Goal: Transaction & Acquisition: Purchase product/service

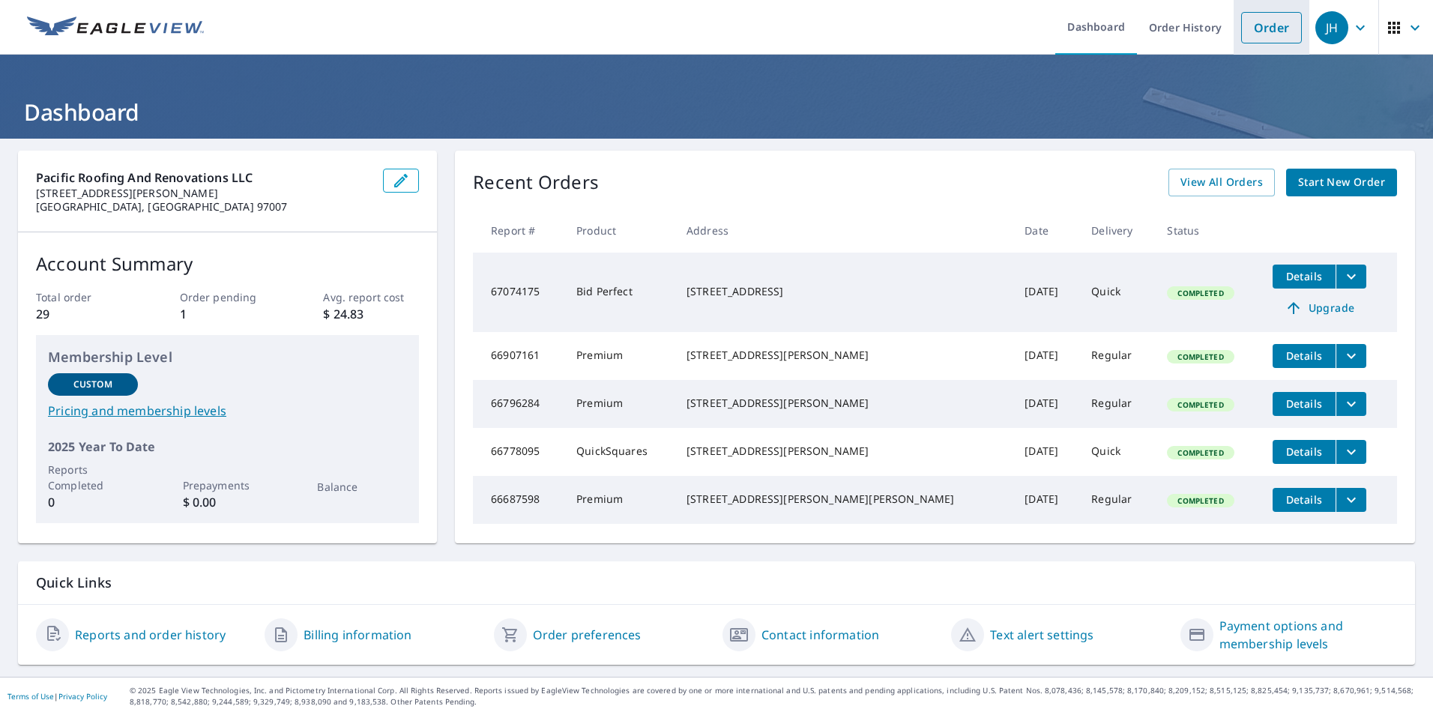
click at [1252, 22] on link "Order" at bounding box center [1271, 27] width 61 height 31
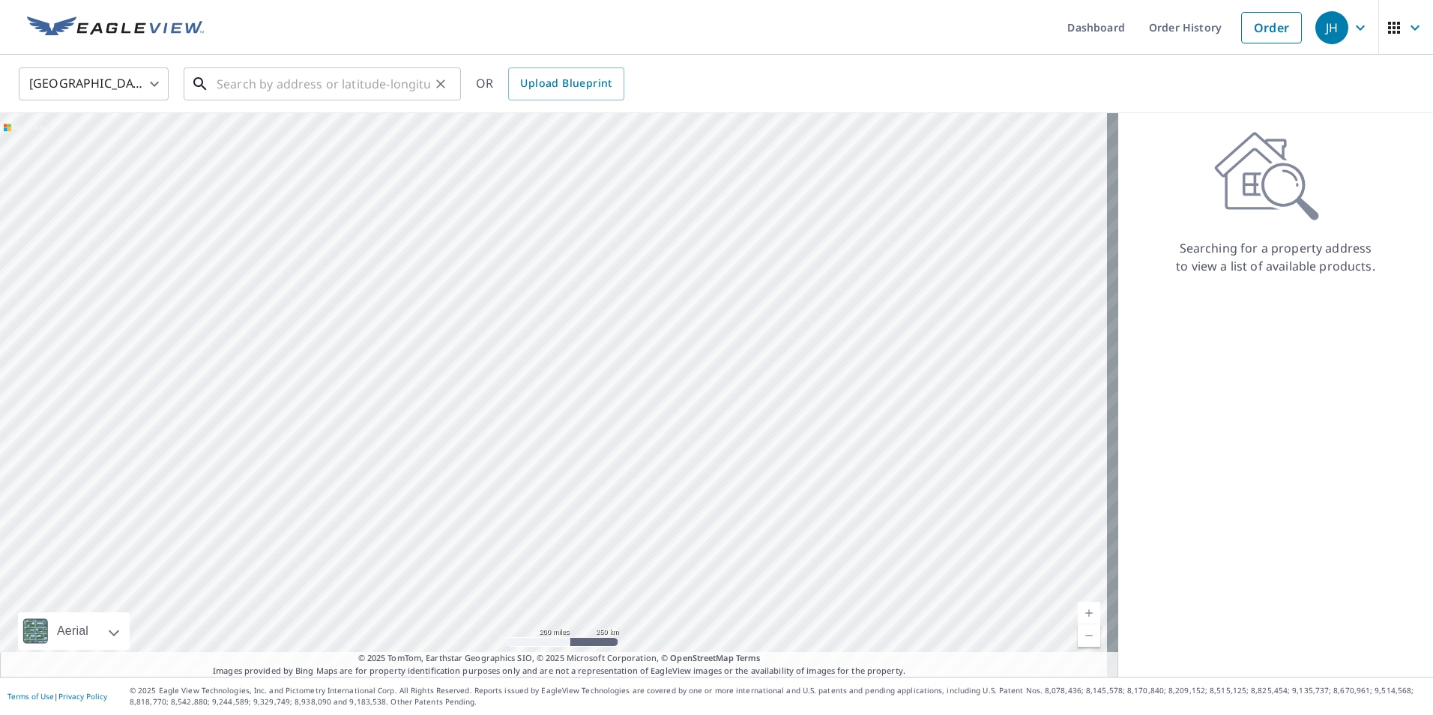
click at [230, 84] on input "text" at bounding box center [324, 84] width 214 height 42
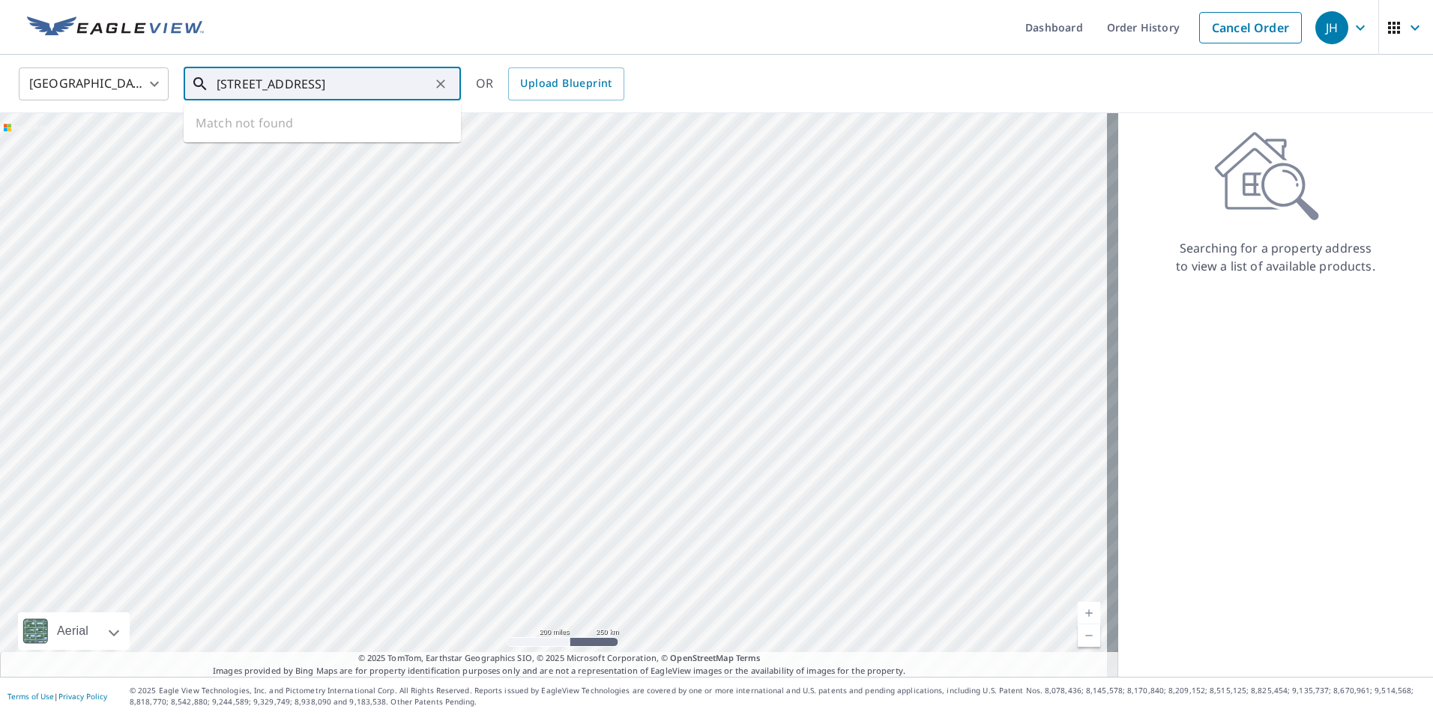
click at [296, 81] on input "[STREET_ADDRESS]" at bounding box center [324, 84] width 214 height 42
click at [322, 126] on span "[STREET_ADDRESS]" at bounding box center [331, 127] width 235 height 18
type input "[STREET_ADDRESS]"
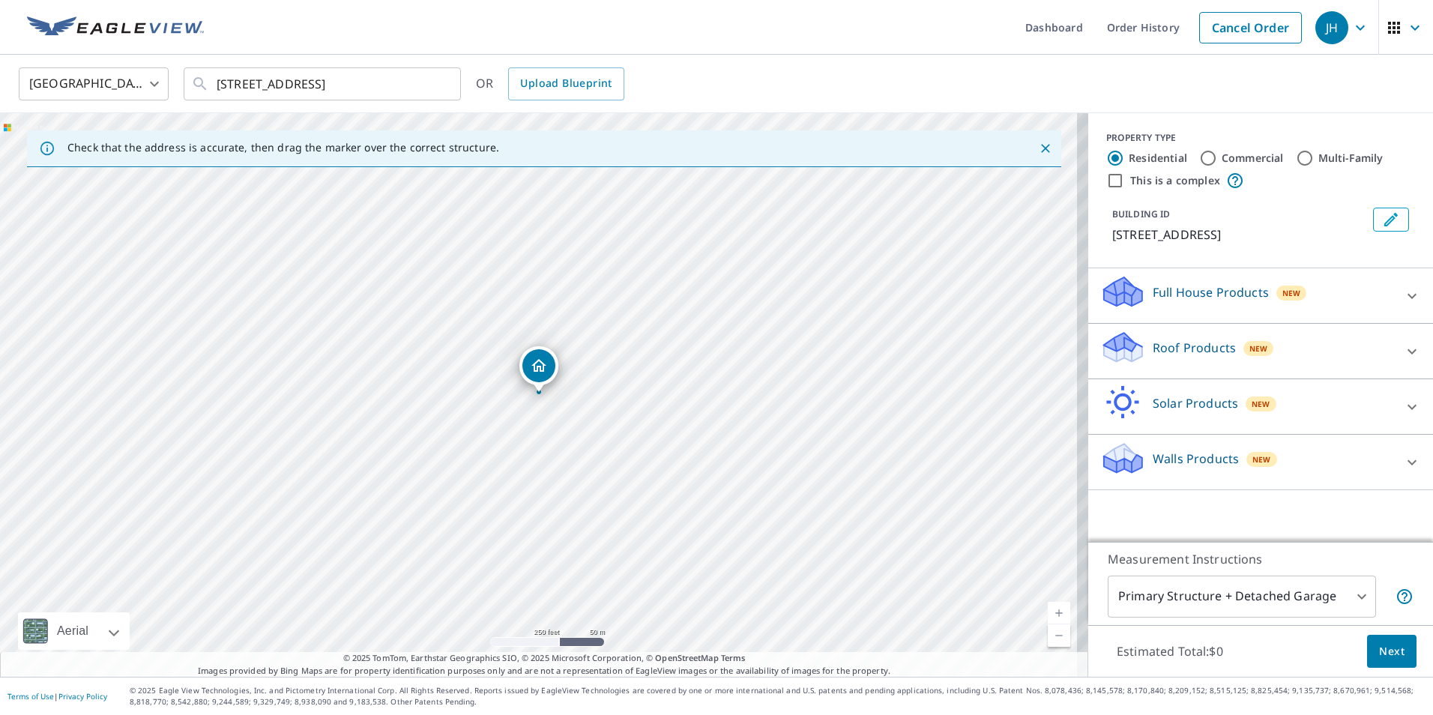
click at [1345, 363] on div "Roof Products New" at bounding box center [1247, 351] width 294 height 43
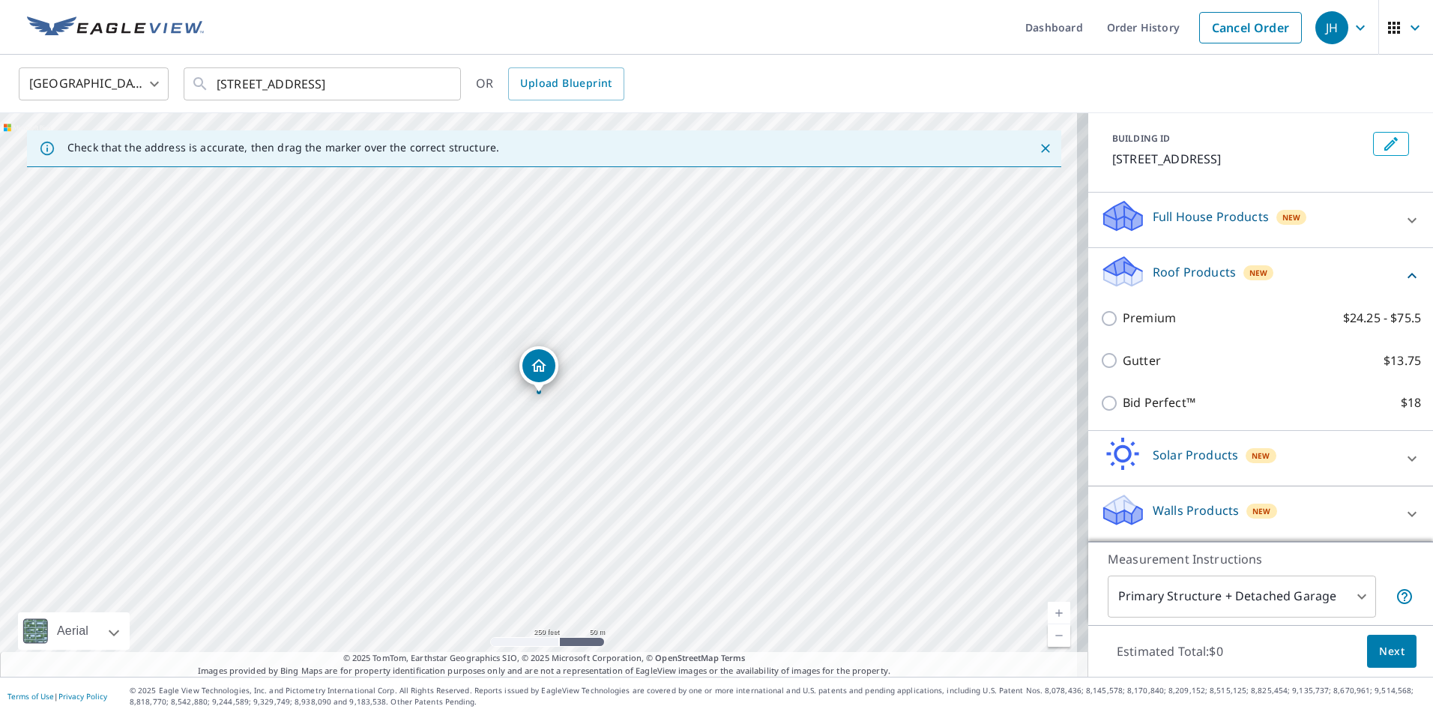
scroll to position [94, 0]
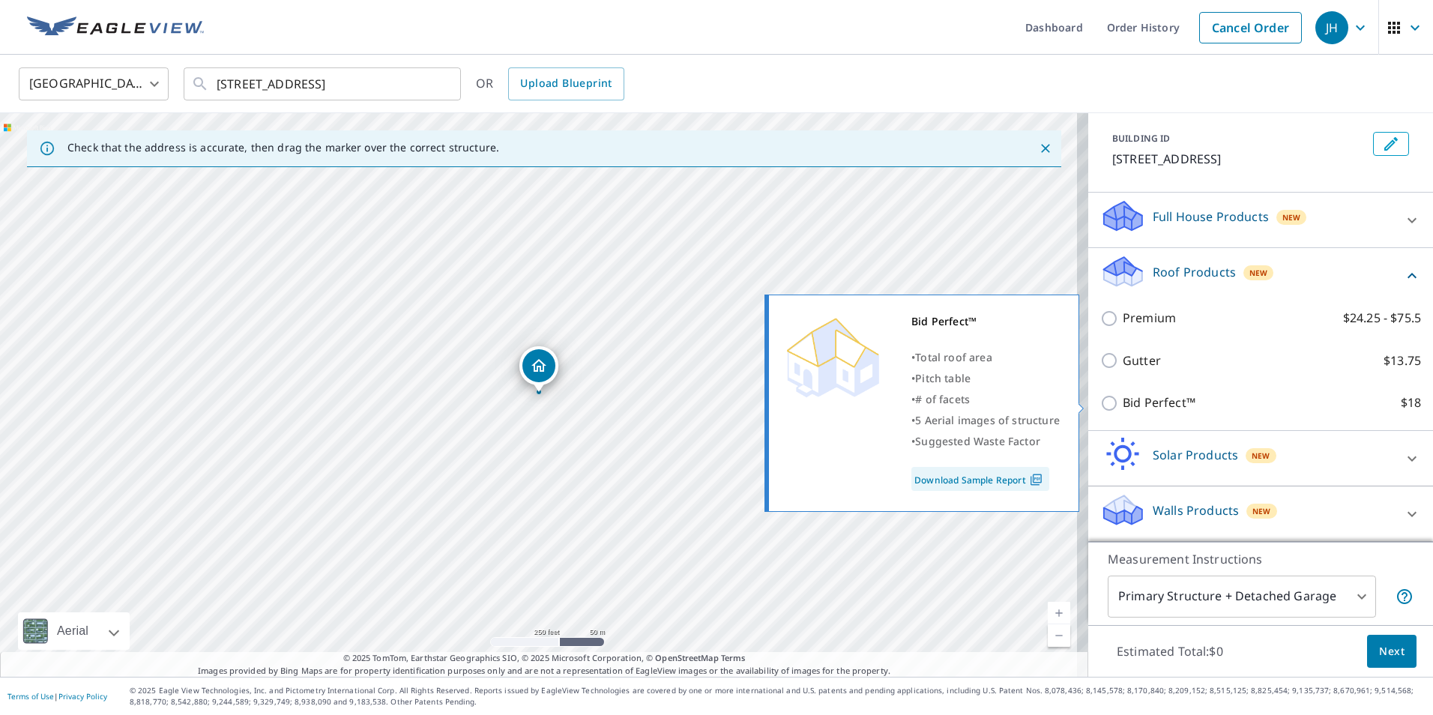
click at [1100, 400] on input "Bid Perfect™ $18" at bounding box center [1111, 403] width 22 height 18
checkbox input "true"
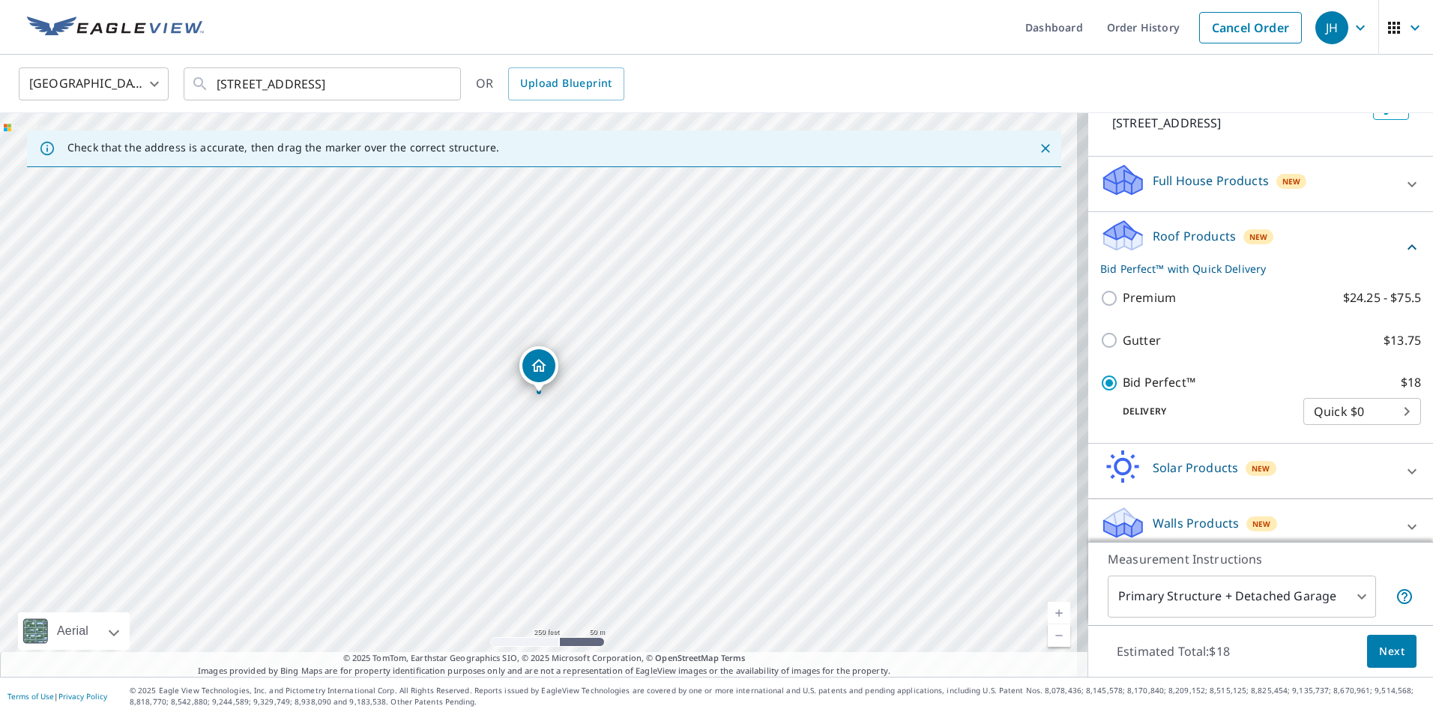
scroll to position [142, 0]
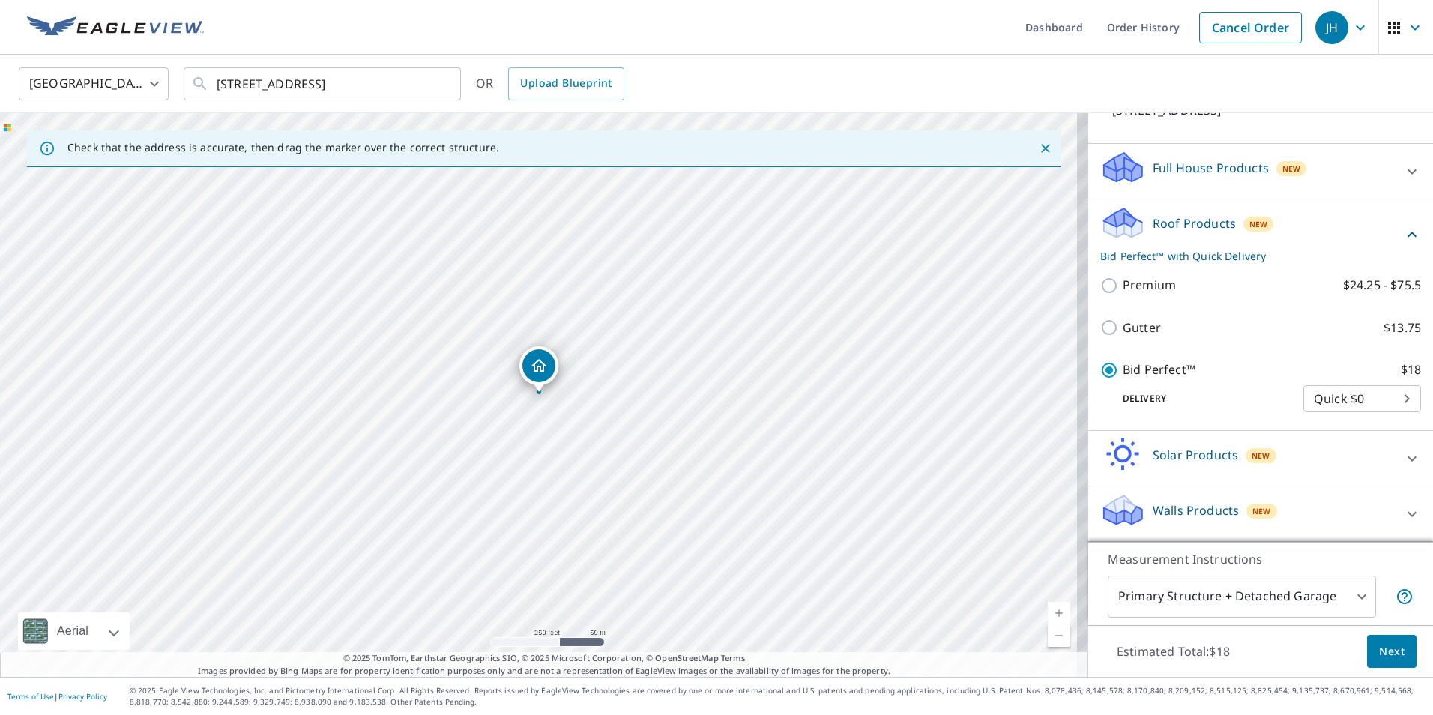
click at [1343, 594] on body "JH JH Dashboard Order History Cancel Order JH [GEOGRAPHIC_DATA] [GEOGRAPHIC_DAT…" at bounding box center [716, 357] width 1433 height 715
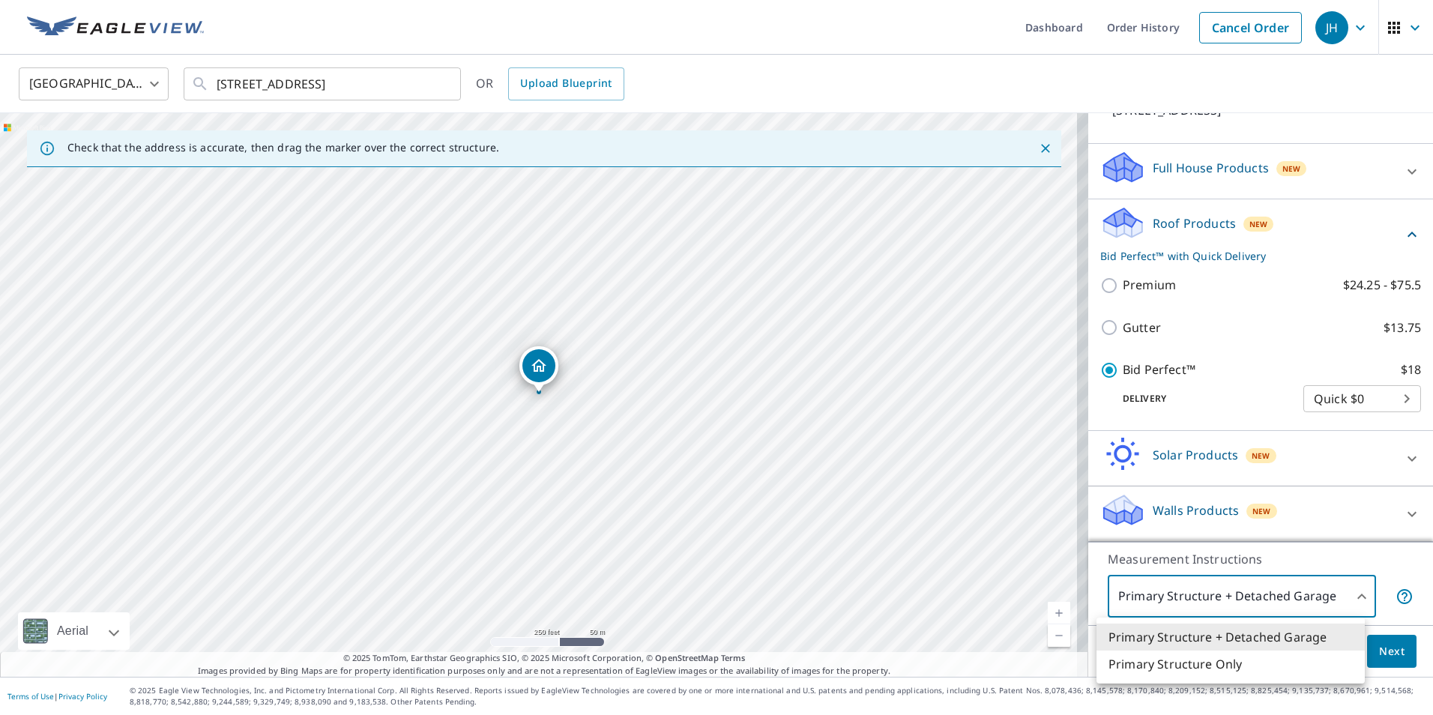
click at [1323, 636] on li "Primary Structure + Detached Garage" at bounding box center [1230, 636] width 268 height 27
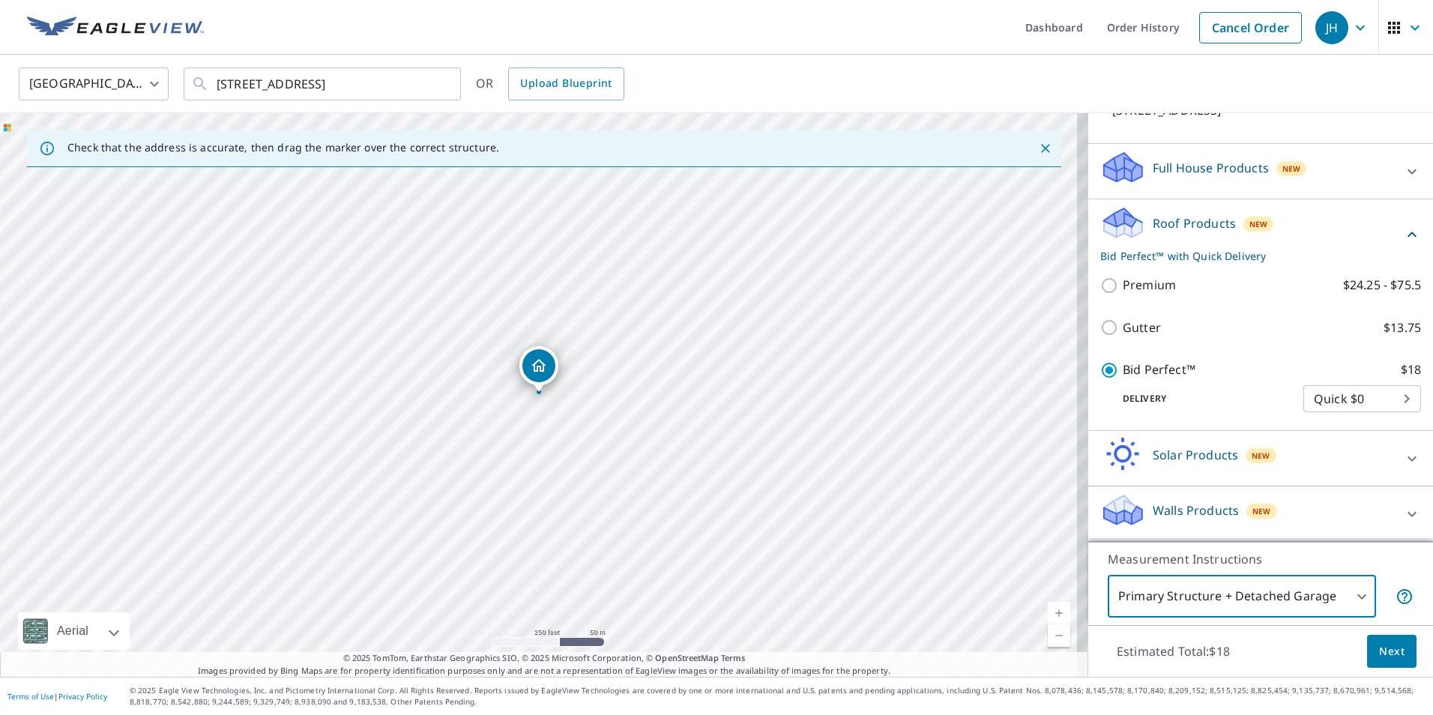
click at [1392, 654] on span "Next" at bounding box center [1391, 651] width 25 height 19
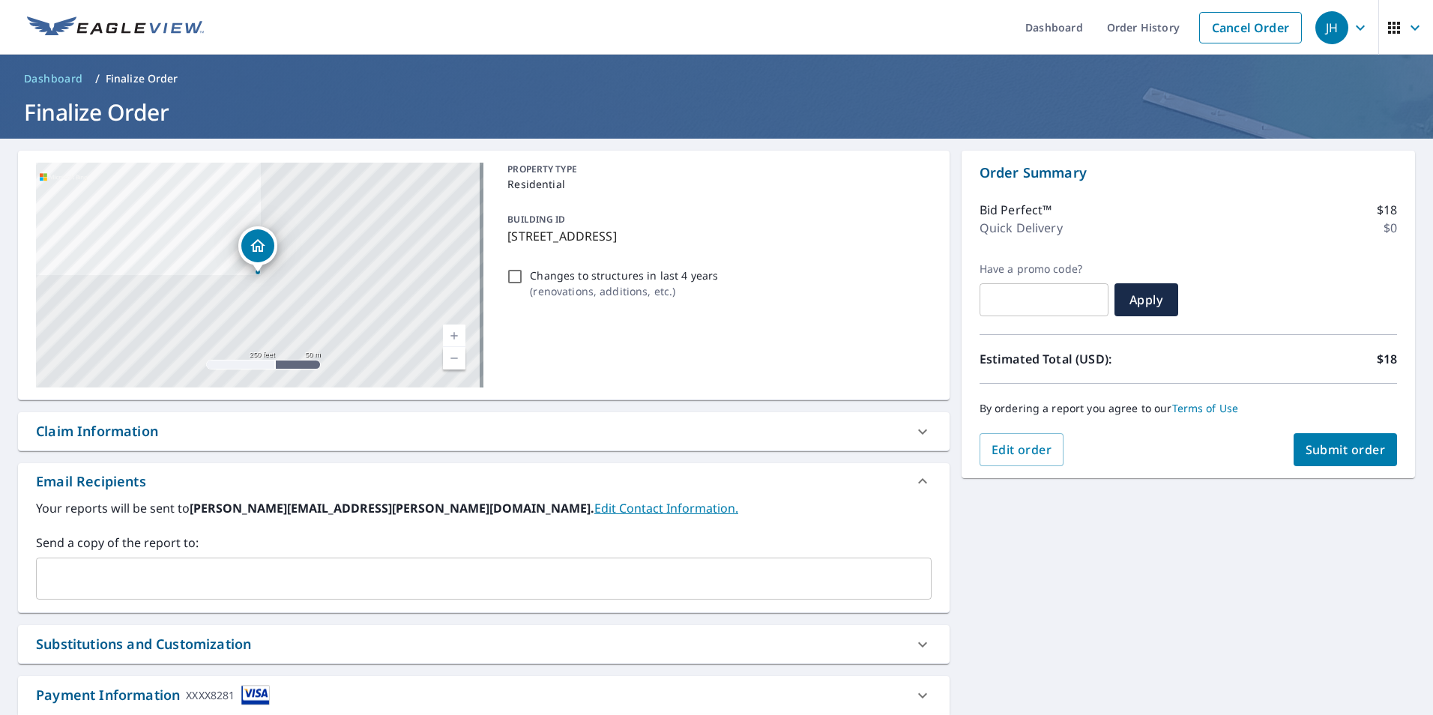
scroll to position [75, 0]
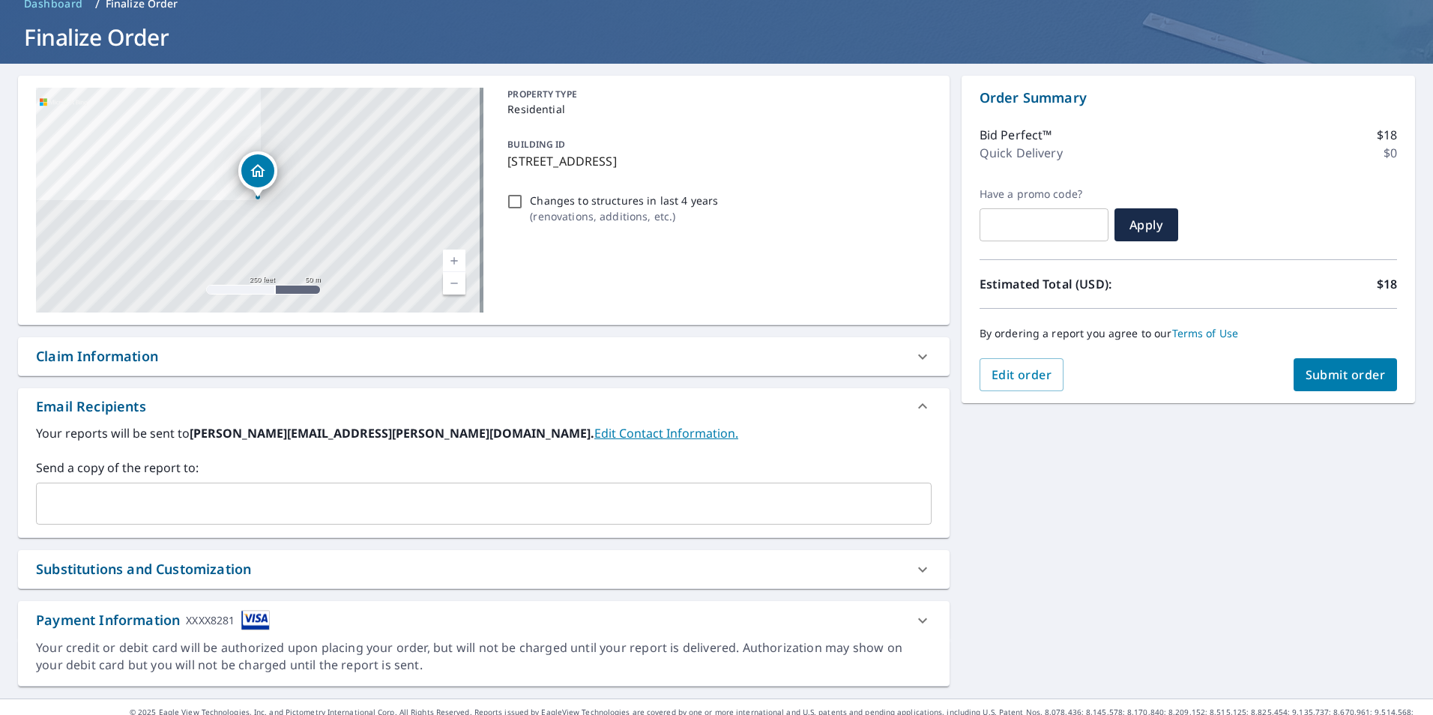
click at [1324, 383] on button "Submit order" at bounding box center [1345, 374] width 104 height 33
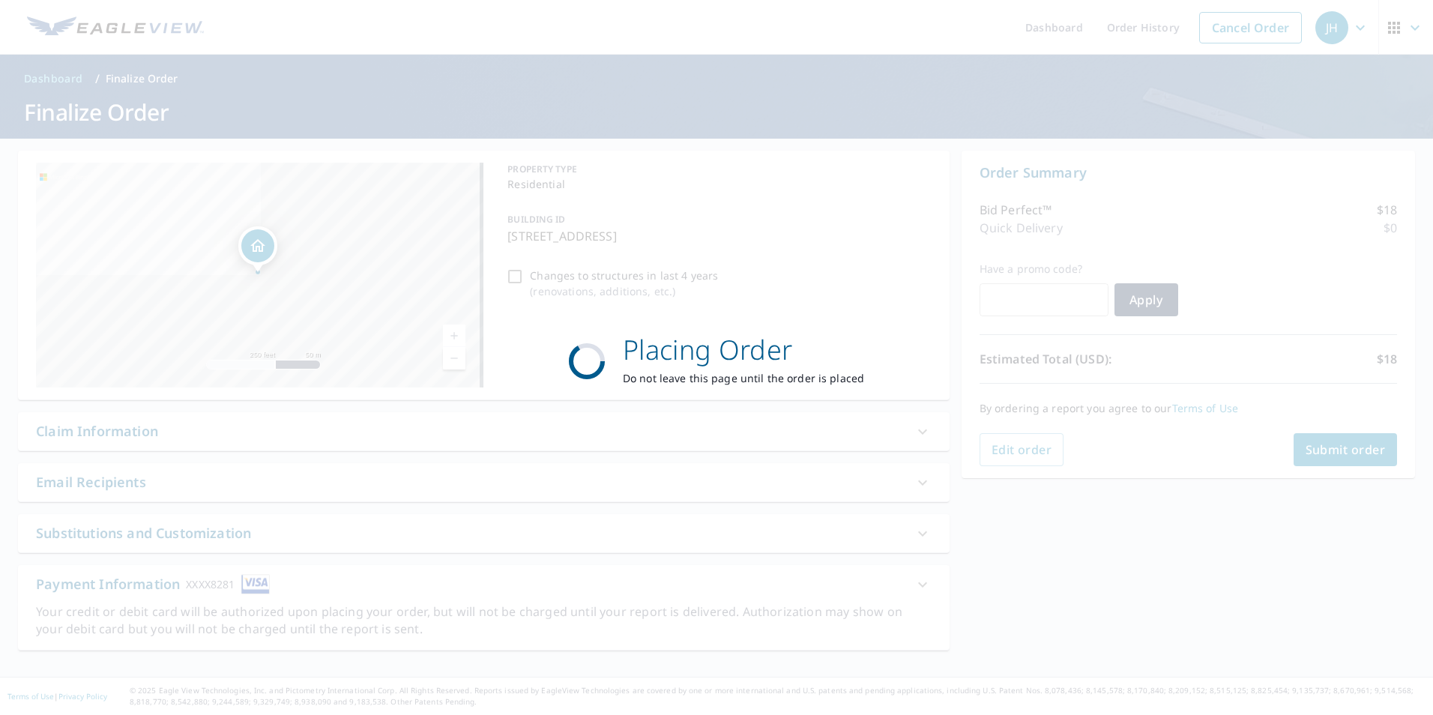
scroll to position [0, 0]
